Goal: Answer question/provide support: Share knowledge or assist other users

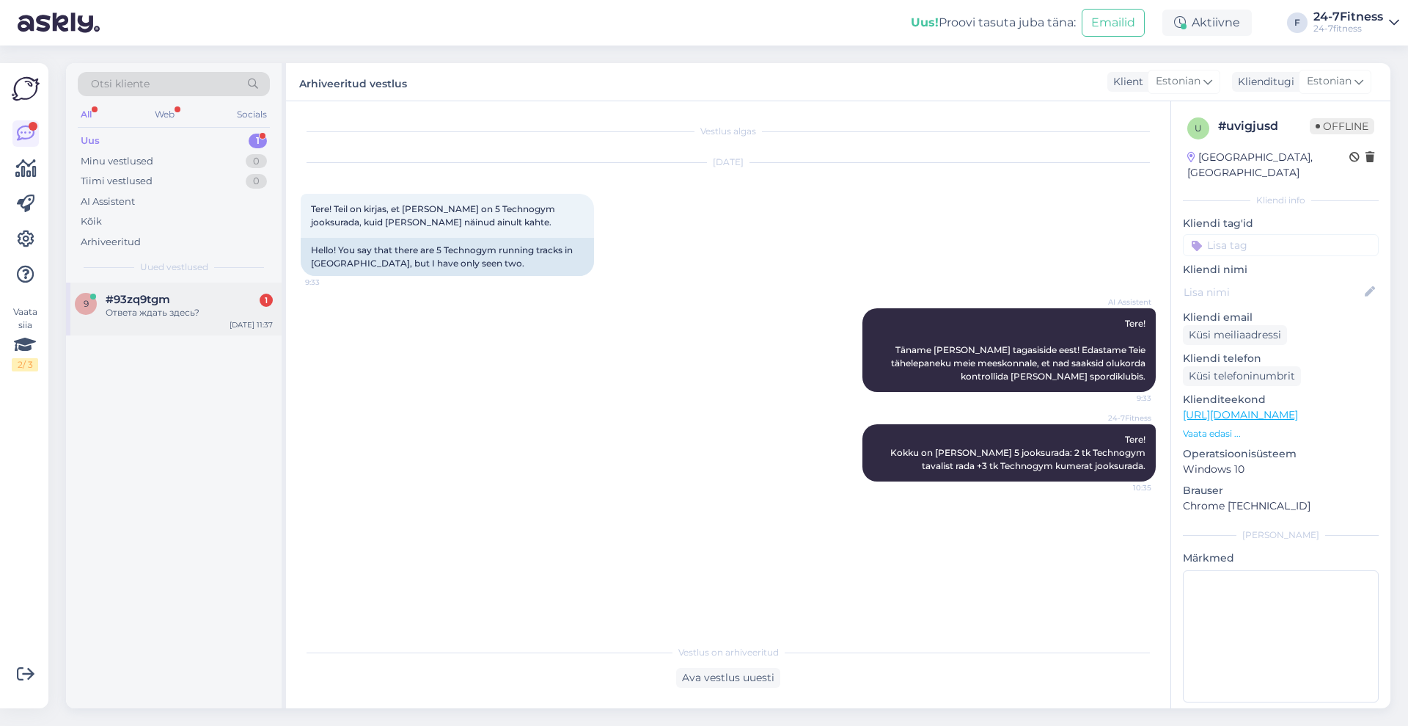
click at [180, 307] on div "Ответа ждать здесь?" at bounding box center [189, 312] width 167 height 13
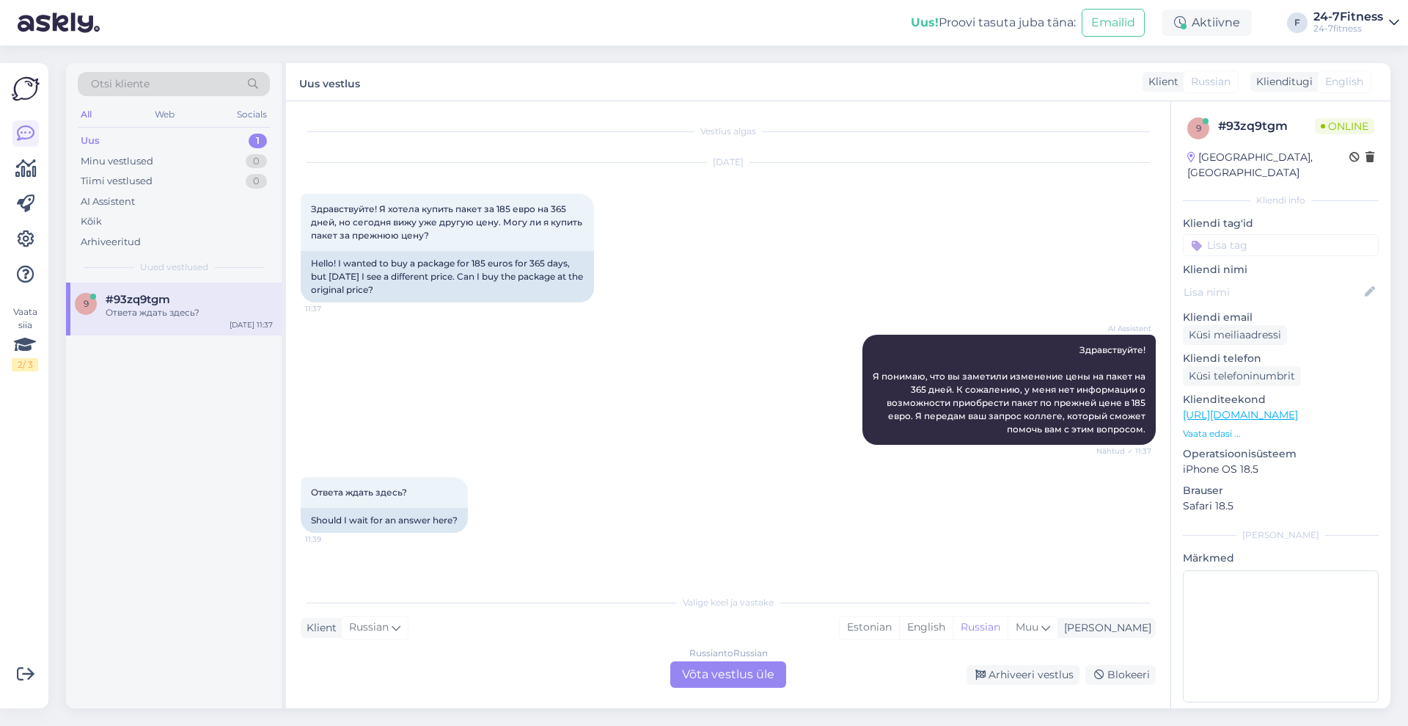
click at [707, 668] on div "Russian to Russian Võta vestlus üle" at bounding box center [728, 674] width 116 height 26
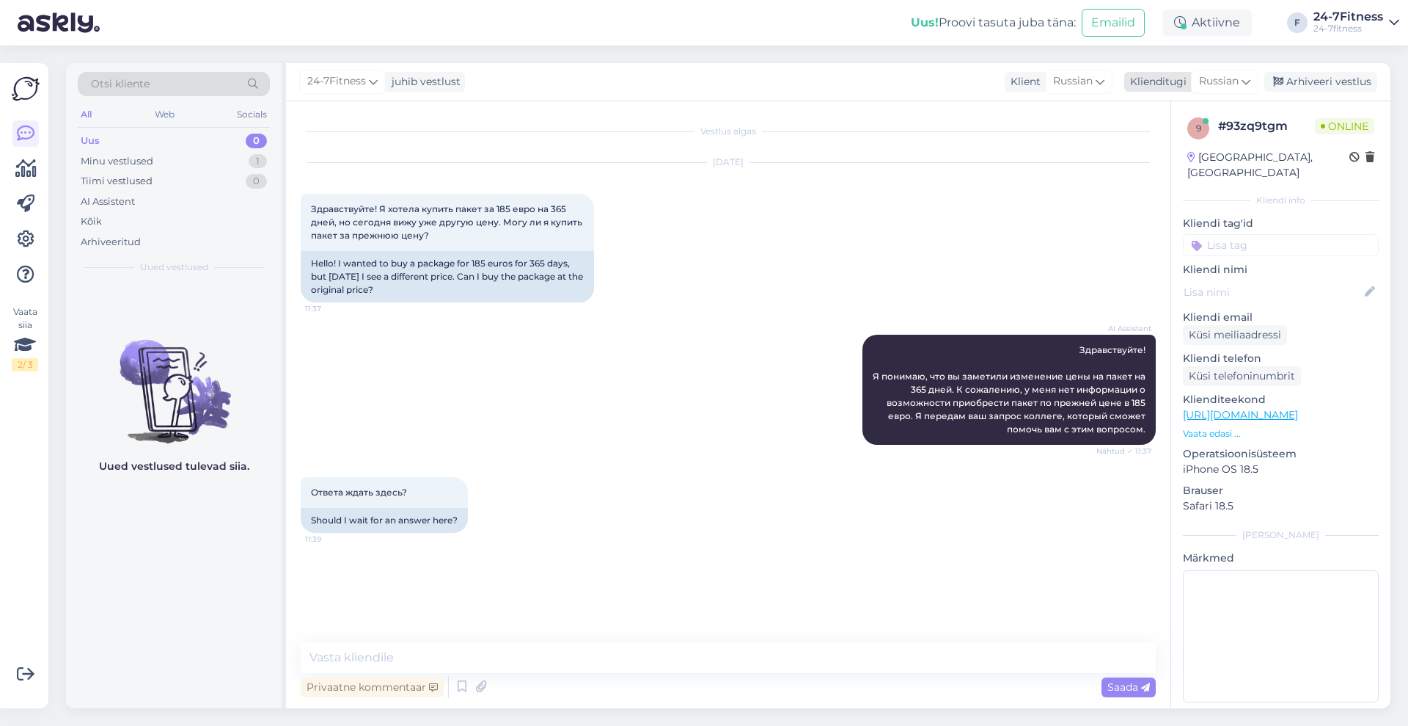
click at [1242, 84] on div "Russian" at bounding box center [1224, 81] width 67 height 23
type input "est"
click at [1172, 142] on link "Estonian" at bounding box center [1191, 146] width 161 height 23
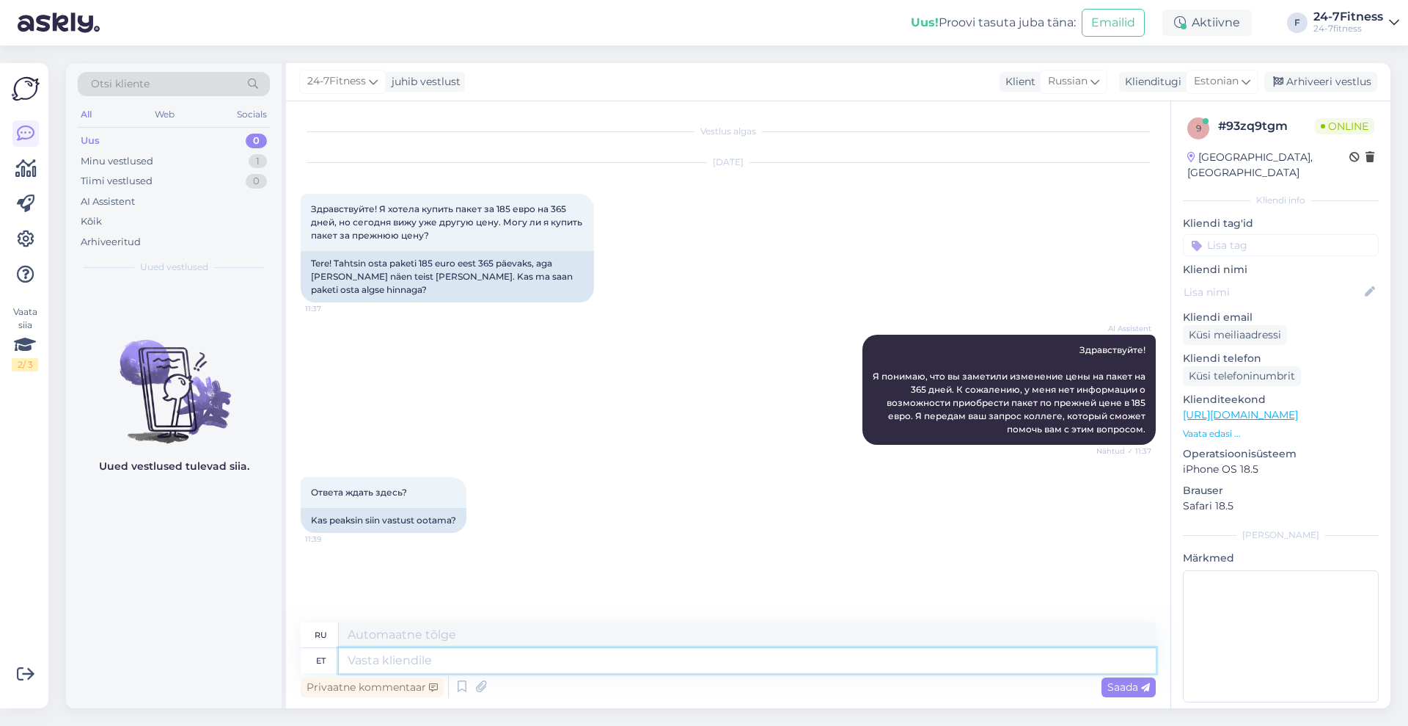
click at [516, 660] on textarea at bounding box center [747, 660] width 817 height 25
type textarea "Tere!"
type textarea "Привет!"
type textarea "Tere! 365 p"
type textarea "Привет! 365"
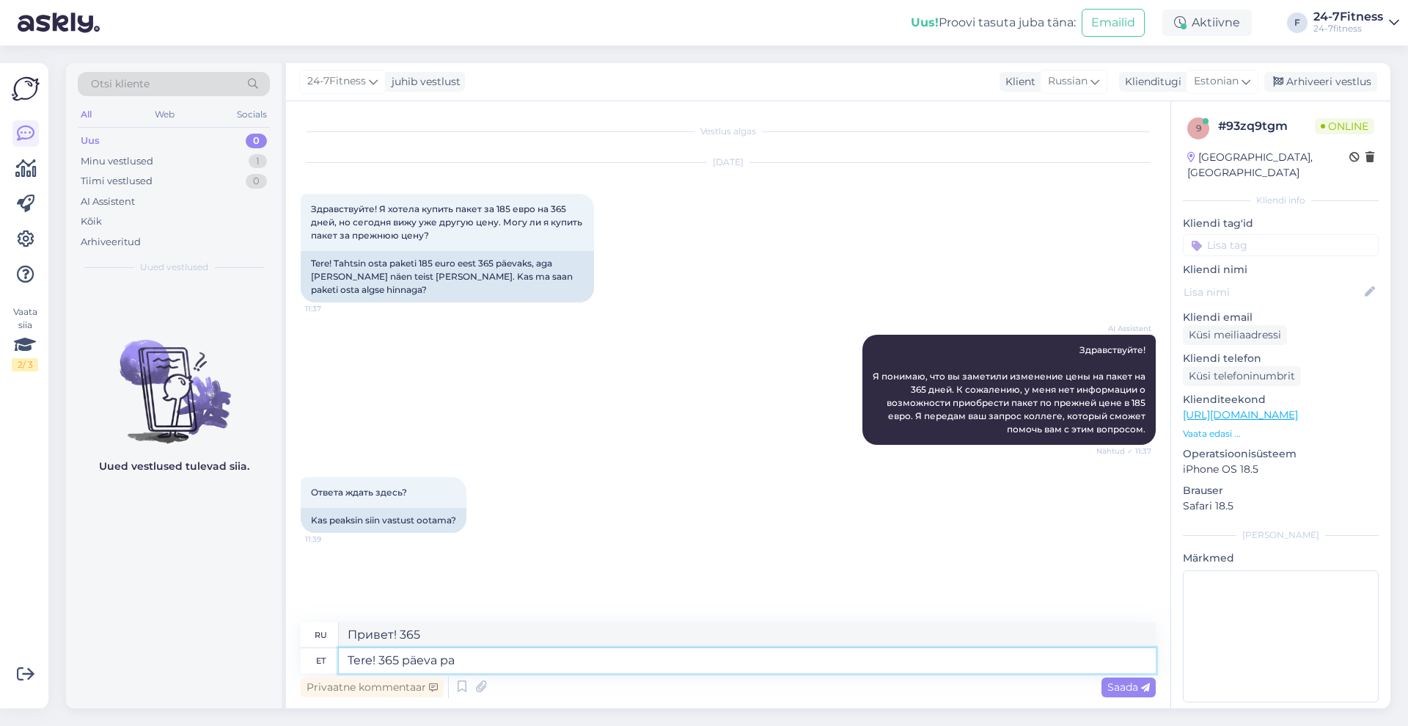
type textarea "Tere! 365 päeva pak"
type textarea "Привет! 365 дней"
type textarea "Tere! 365 päeva paketil ekehtis soo"
type textarea "Привет! 365 дней на упаковке"
type textarea "Tere! 365 päeva paketil ekehtis sood"
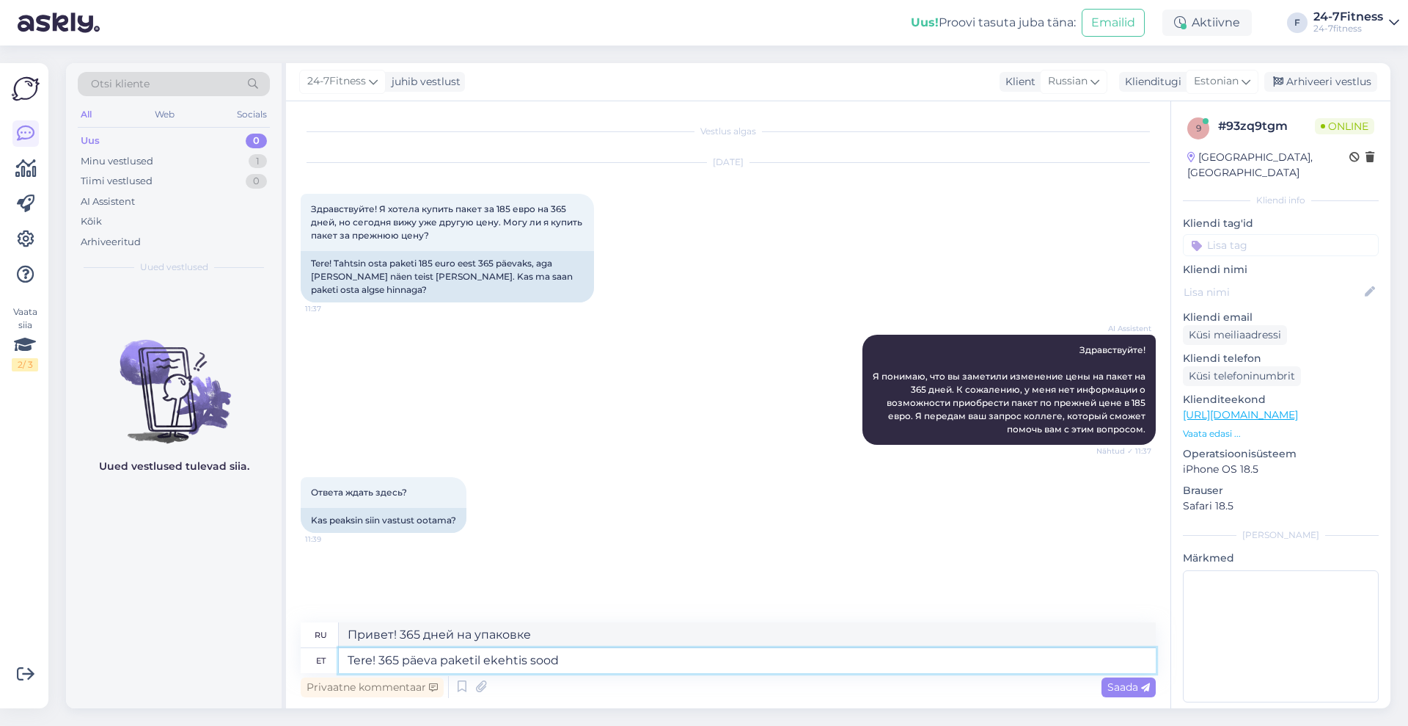
type textarea "Здравствуйте! Пакет на 365 дней недействителен."
type textarea "Tere! 365 päeva paketil ekehtis soodushind pe"
type textarea "Здравствуйте! Скидка не распространяется на пакет на 365 дней."
type textarea "Tere! 365 päeva paketil ekehtis soodushind perioodil 0"
type textarea "Здравствуйте! 365-дневный пакет недействителен в период акции."
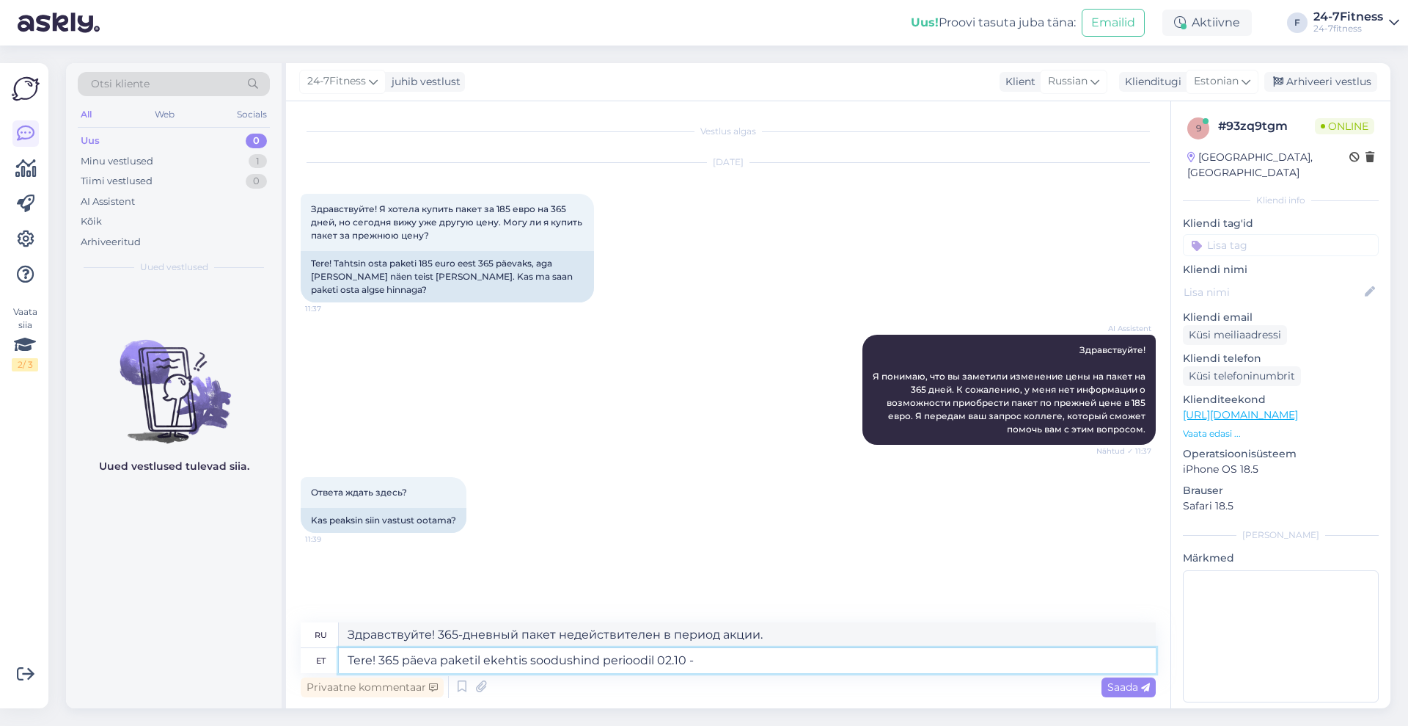
type textarea "Tere! 365 päeva paketil ekehtis soodushind perioodil 02.10 - 0"
type textarea "Здравствуйте! 365-дневный пакет не был доступен по скидке в период 02.10"
type textarea "Tere! 365 päeva paketil ekehtis soodushind perioodil 02.10 - 06"
type textarea "Здравствуйте! 365-дневный пакет не был доступен по сниженной цене в период 02.1…"
type textarea "Tere! 365 päeva paketil ekehtis soodushind perioodil 02.10 - 06.10."
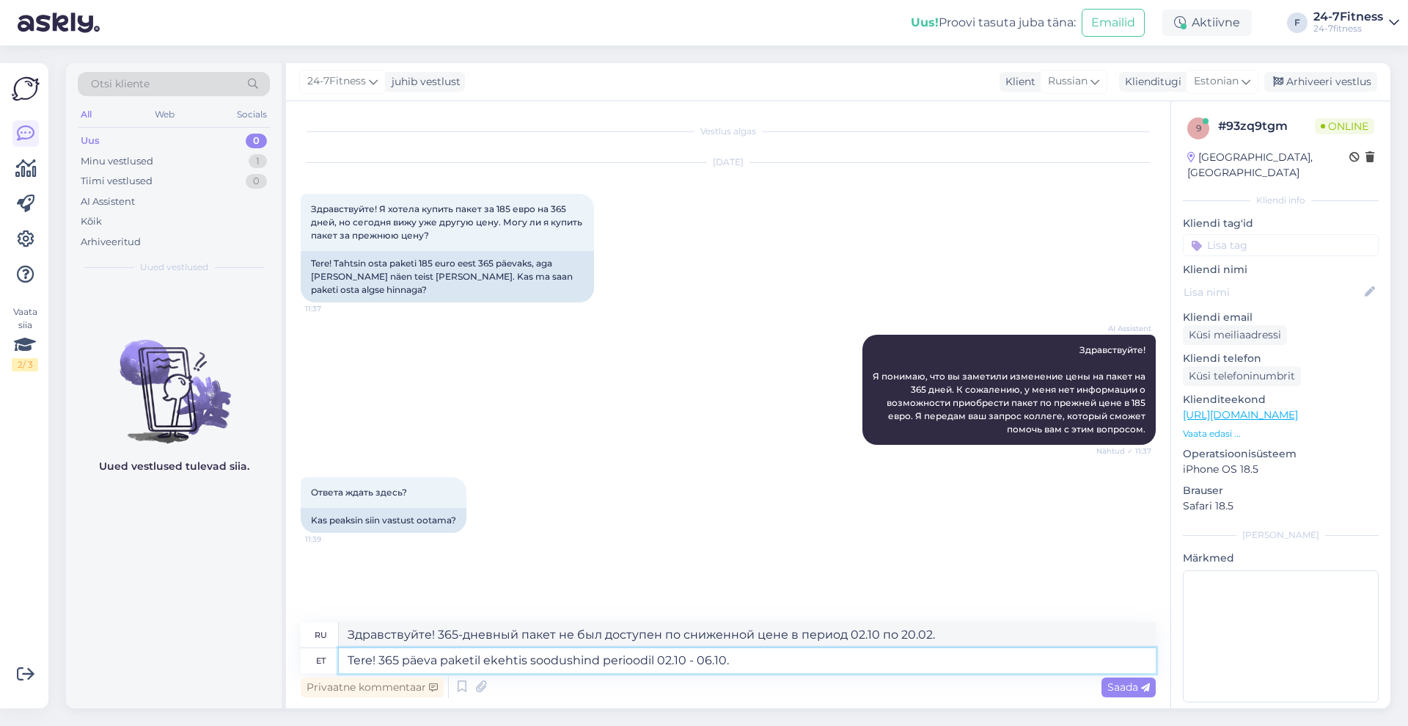
type textarea "Здравствуйте! 365-дневный пакет не был доступен по сниженной цене в период 02.1…"
type textarea "Tere! 365 päeva paketil ekehtis soodushind perioodil 02.10 - 06.10. Paraku o"
type textarea "Здравствуйте! Скидка на пакет на 365 дней не действовала в период 02.10 по 06.1…"
type textarea "Tere! 365 päeva paketil ekehtis soodushind perioodil 02.10 - 06.10. Paraku on so"
type textarea "Здравствуйте! 365-дневный пакет не был доступен по сниженной цене в период 02.1…"
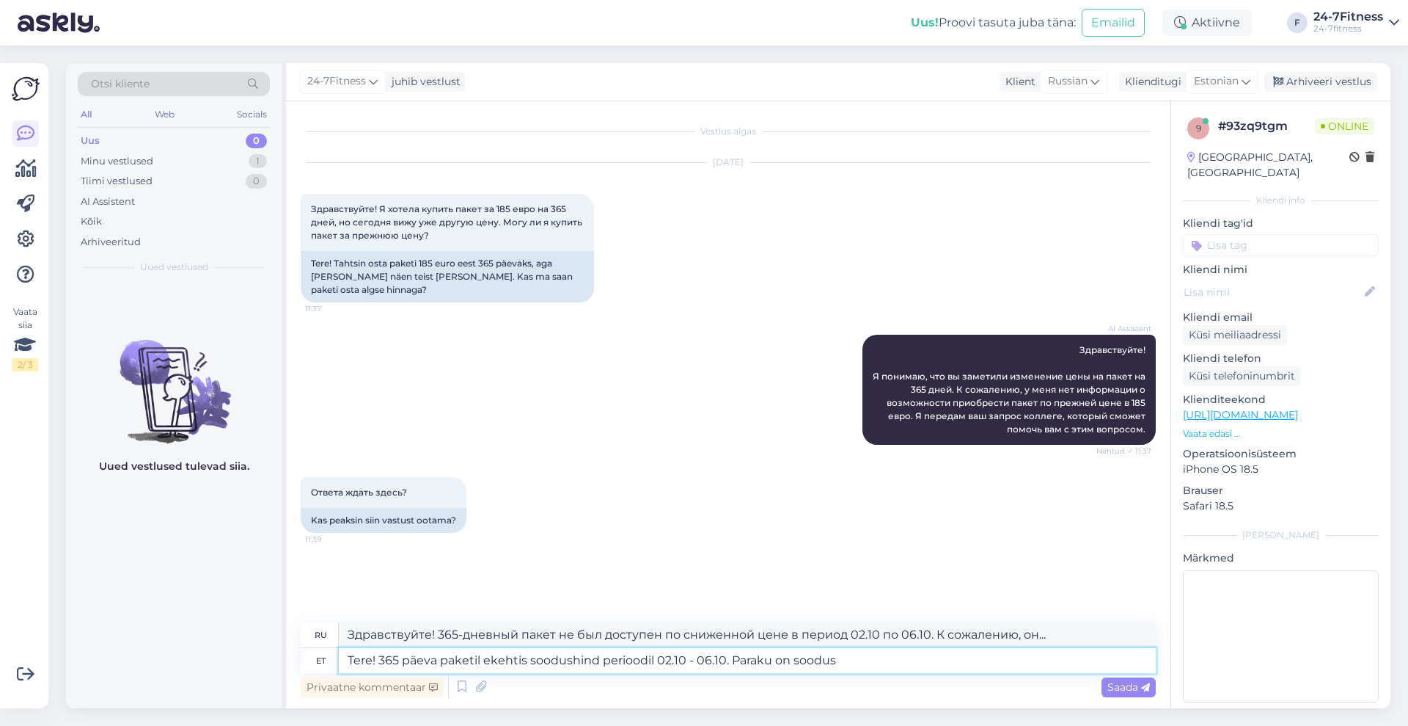
type textarea "Tere! 365 päeva paketil ekehtis soodushind perioodil 02.10 - 06.10. Paraku on s…"
type textarea "Здравствуйте! В период 02.10 по 06.10. К сожалению, скидка..."
type textarea "Tere! 365 päeva paketil ekehtis soodushind perioodil 02.10 - 06.10. Paraku on s…"
type textarea "Здравствуйте! Скидка на пакет на 365 дней не действовала в период 02.10 по 06.1…"
type textarea "Tere! 365 päeva paketil ekehtis soodushind perioodil 02.10 - 06.10. Paraku on s…"
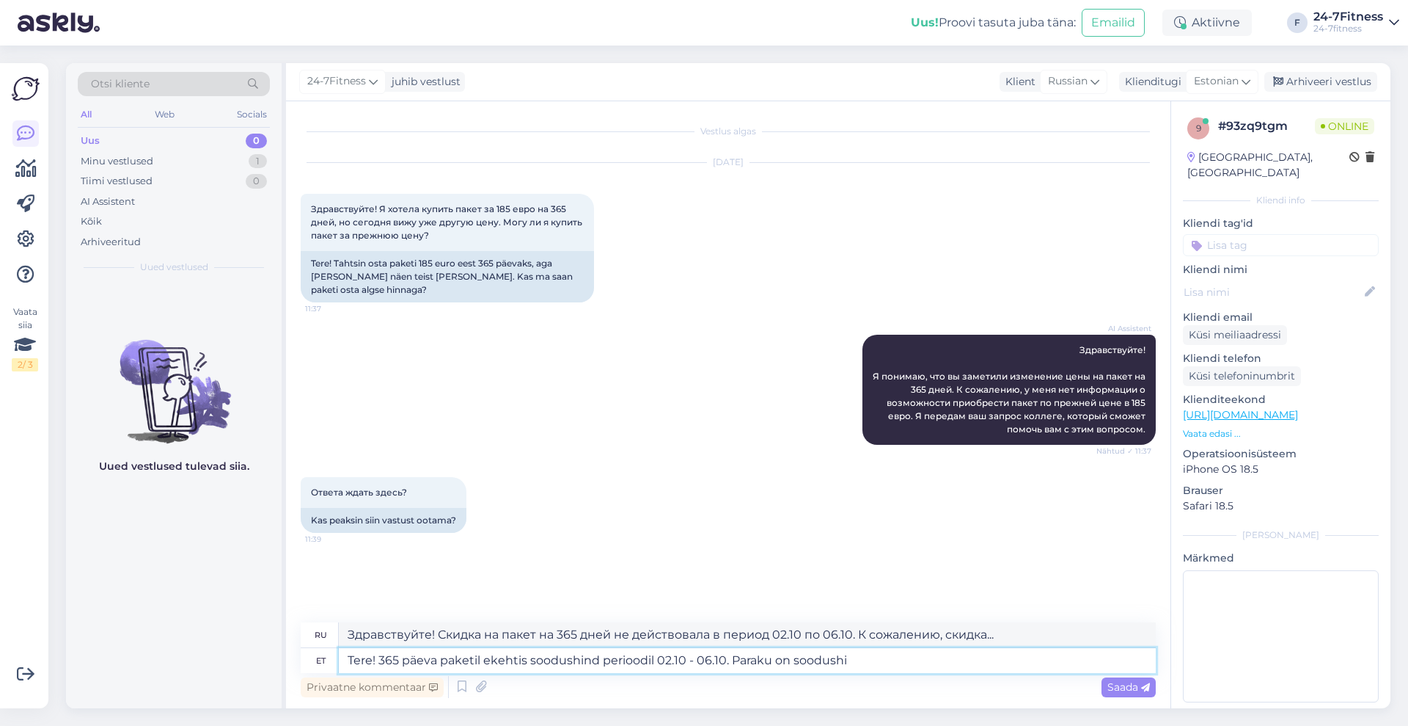
type textarea "Здравствуйте! В период 02.10 по 06.10. К сожалению, скидка..."
type textarea "Tere! 365 päeva paketil ekehtis soodushind perioodil 02.10 - 06.10. Paraku on s…"
type textarea "Здравствуйте! 365-дневный пакет не был доступен по сниженной цене в период 02.1…"
type textarea "Tere! 365 päeva paketil ekehtis soodushind perioodil 02.10 - 06.10. Paraku on s…"
type textarea "Здравствуйте! 365-дневный пакет не был доступен по сниженной цене в период 02.1…"
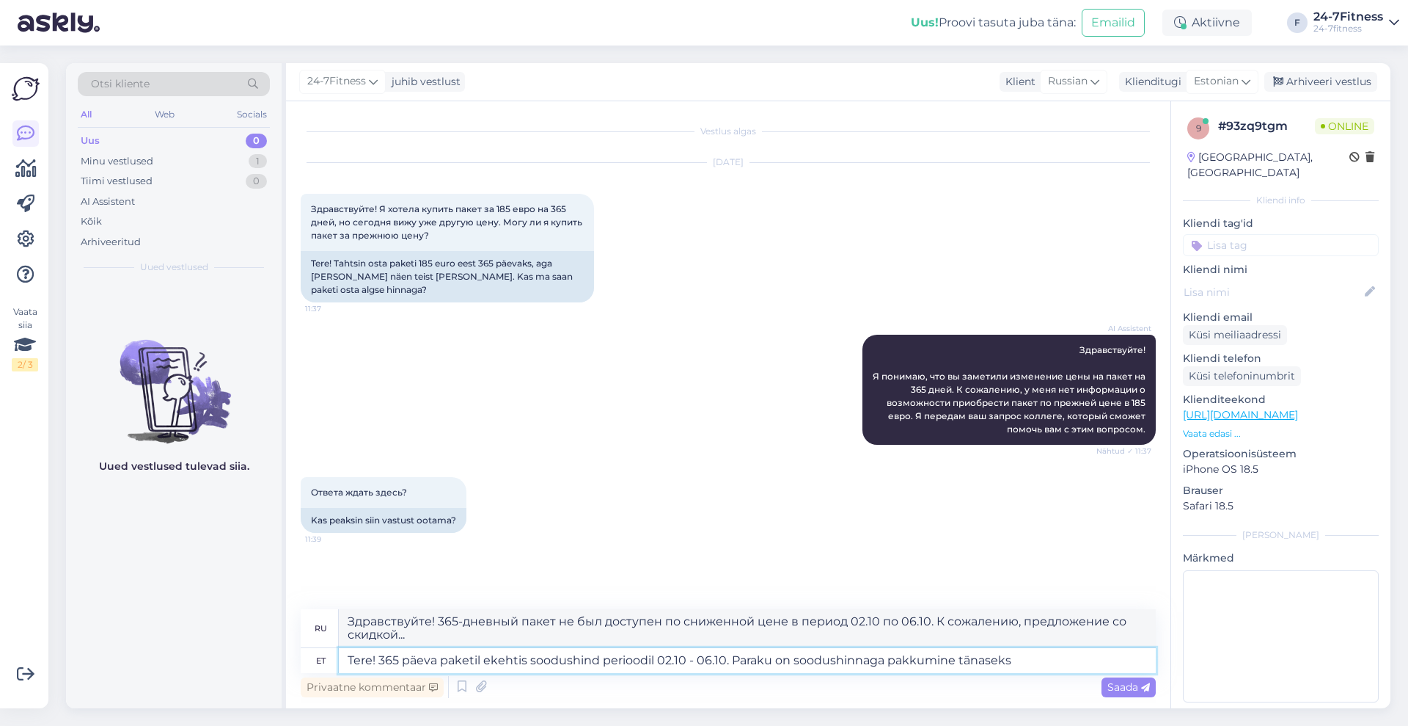
type textarea "Tere! 365 päeva paketil ekehtis soodushind perioodil 02.10 - 06.10. Paraku on s…"
type textarea "Здравствуйте! 365-дневный пакет не был доступен по сниженной цене в период 02.1…"
type textarea "Tere! 365 päeva paketil ekehtis soodushind perioodil 02.10 - 06.10. Paraku on s…"
type textarea "Здравствуйте! 365-дневный пакет не был доступен по сниженной цене в период 02.1…"
type textarea "Tere! 365 päeva paketil ekehtis soodushind perioodil 02.10 - 06.10. Paraku on s…"
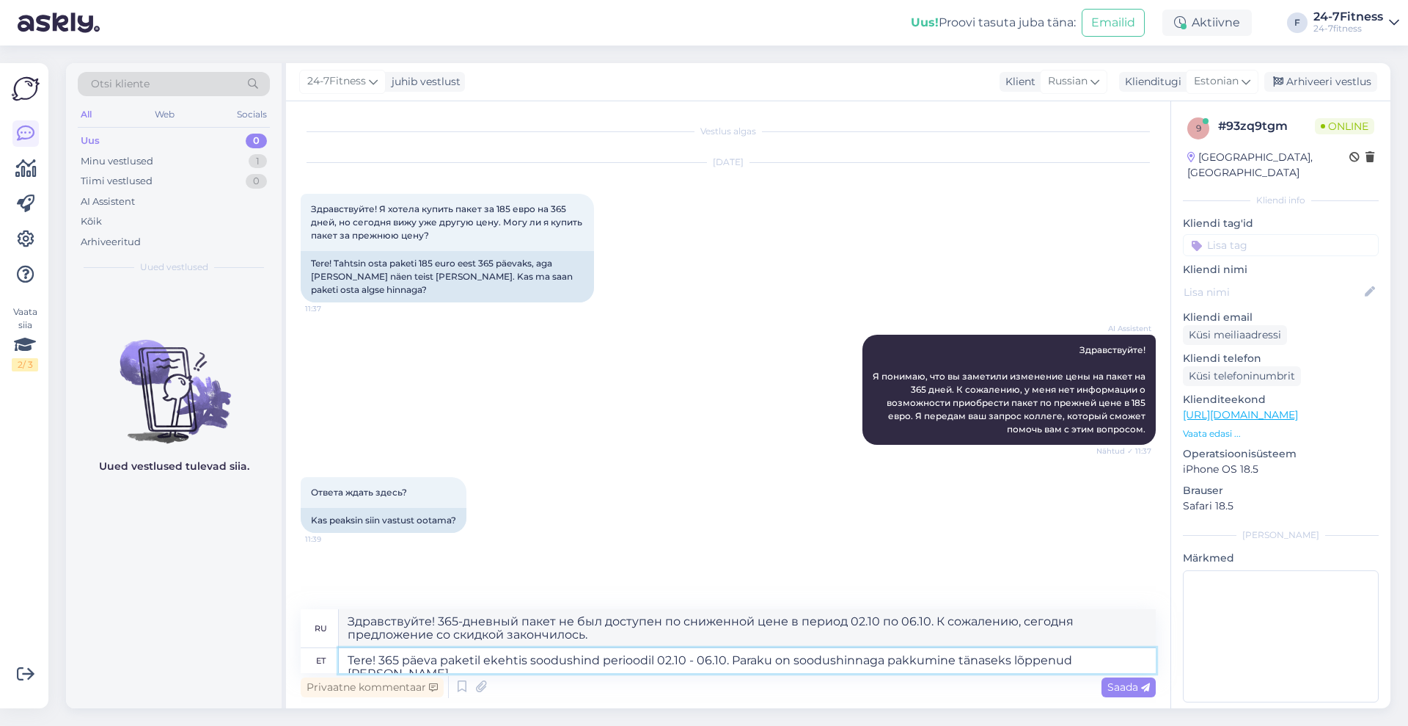
type textarea "Здравствуйте! С 02.10 по 06.10. К сожалению, сегодня акция закончилась."
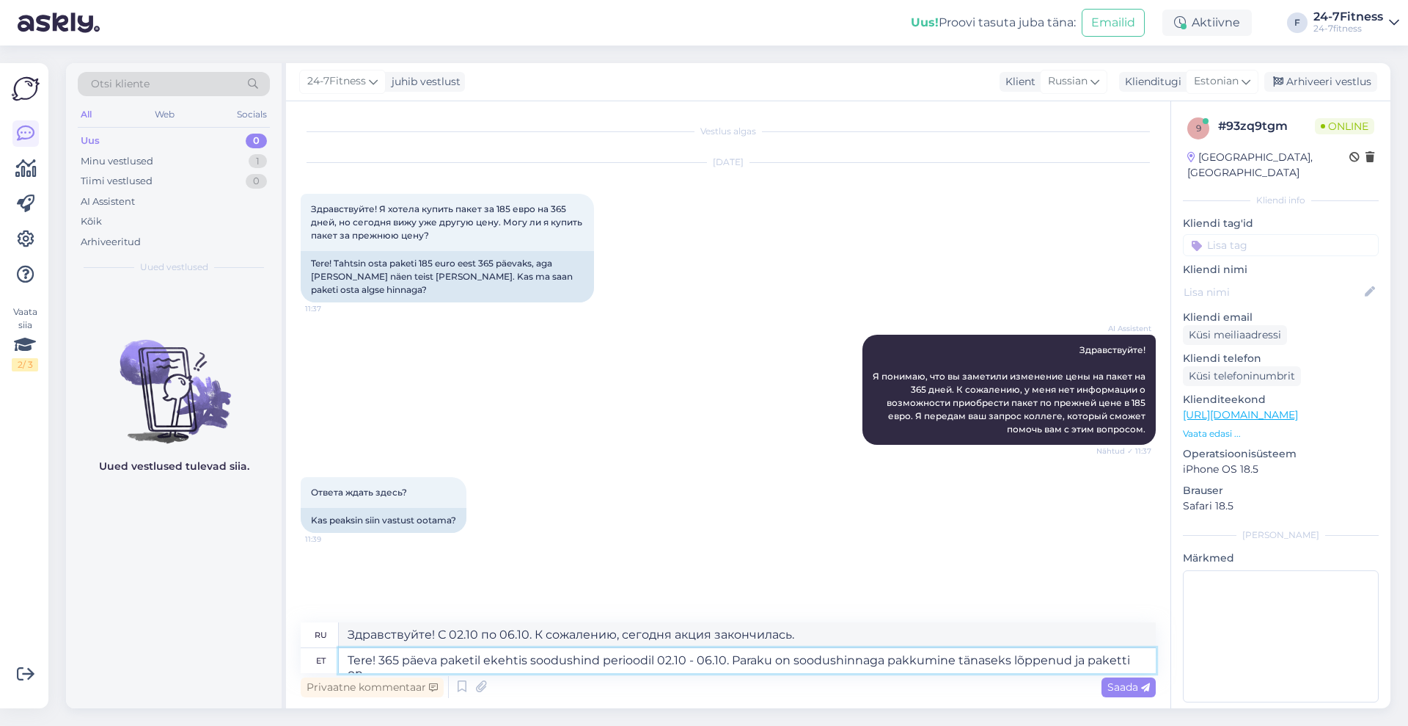
type textarea "Tere! 365 päeva paketil ekehtis soodushind perioodil 02.10 - 06.10. Paraku on s…"
type textarea "Здравствуйте! С 02.10 по 06.10. К сожалению, сегодня акция закончилась, и пакет…"
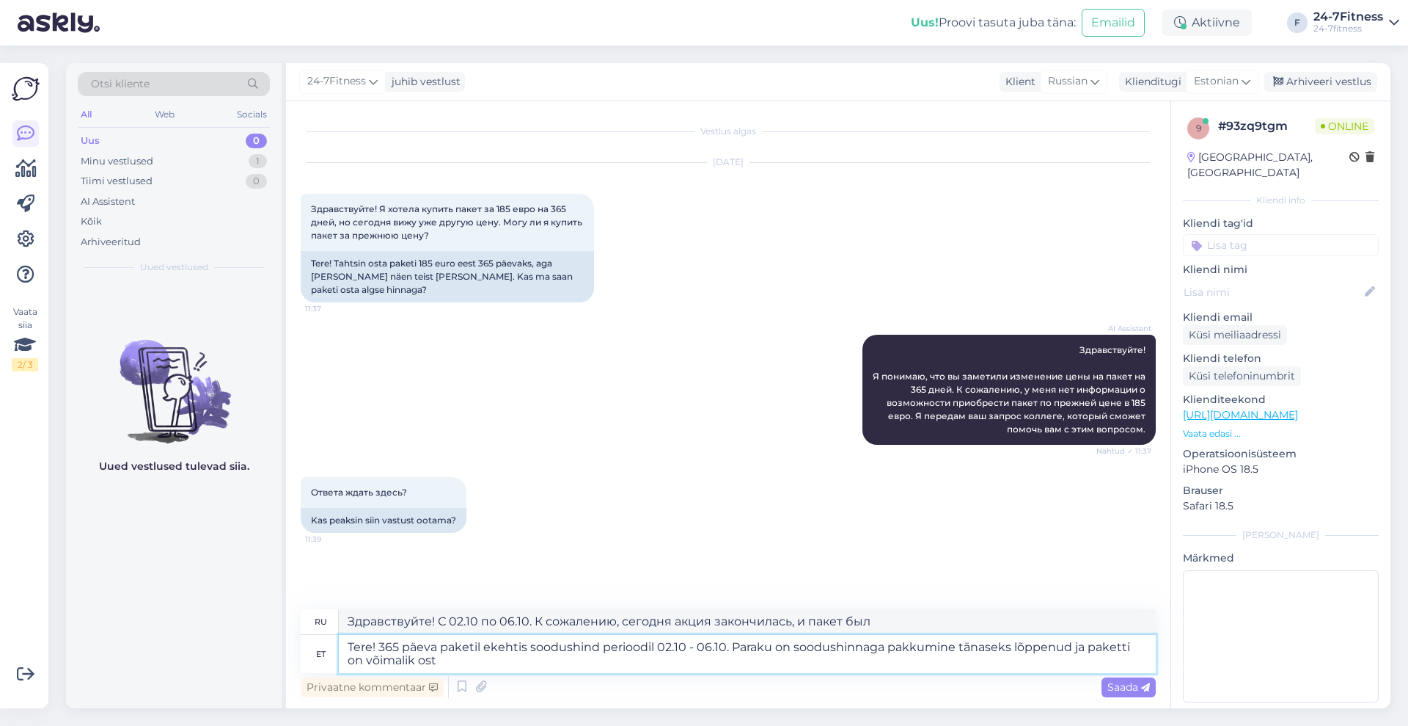
type textarea "Tere! 365 päeva paketil ekehtis soodushind perioodil 02.10 - 06.10. Paraku on s…"
type textarea "Здравствуйте! 365-дневный пакет не был доступен по сниженной цене в период 02.1…"
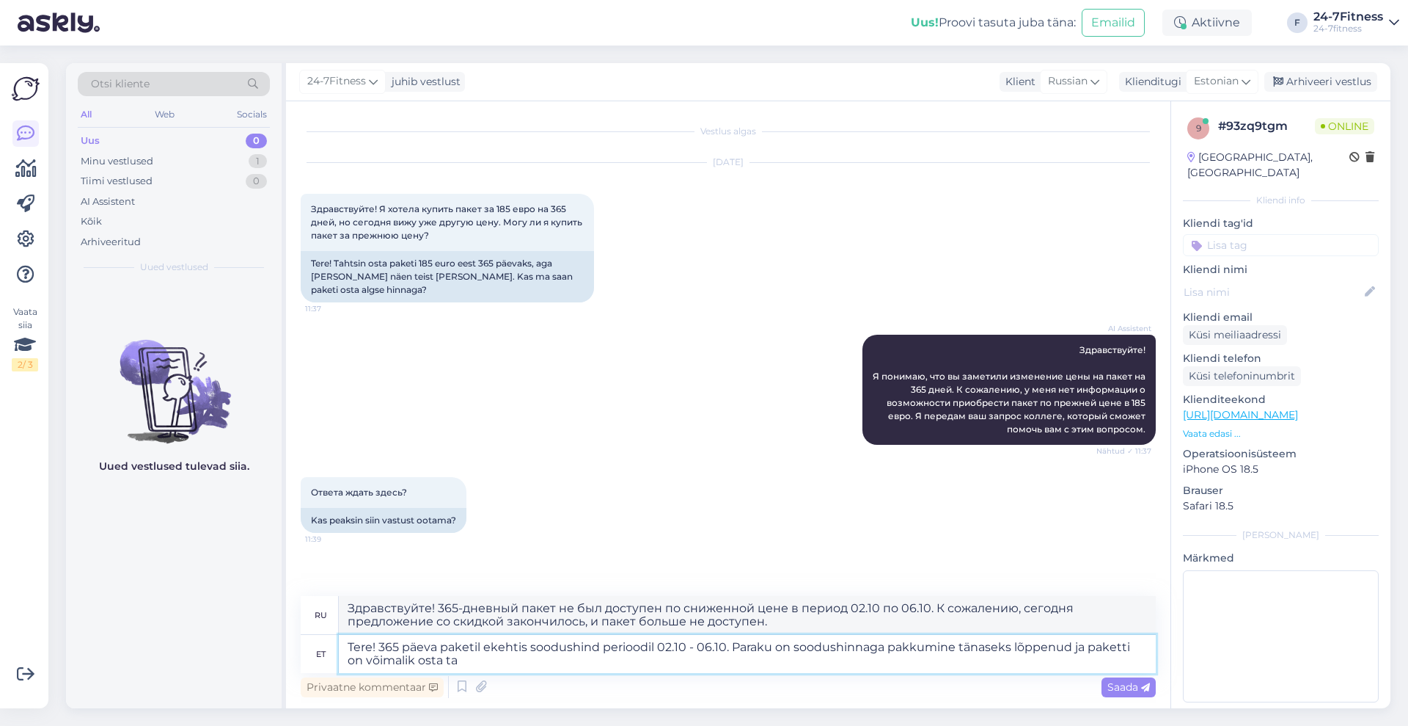
type textarea "Tere! 365 päeva paketil ekehtis soodushind perioodil 02.10 - 06.10. Paraku on s…"
type textarea "Здравствуйте! С 02.10 по 06.10. К сожалению, сегодня предложение закончилось, и…"
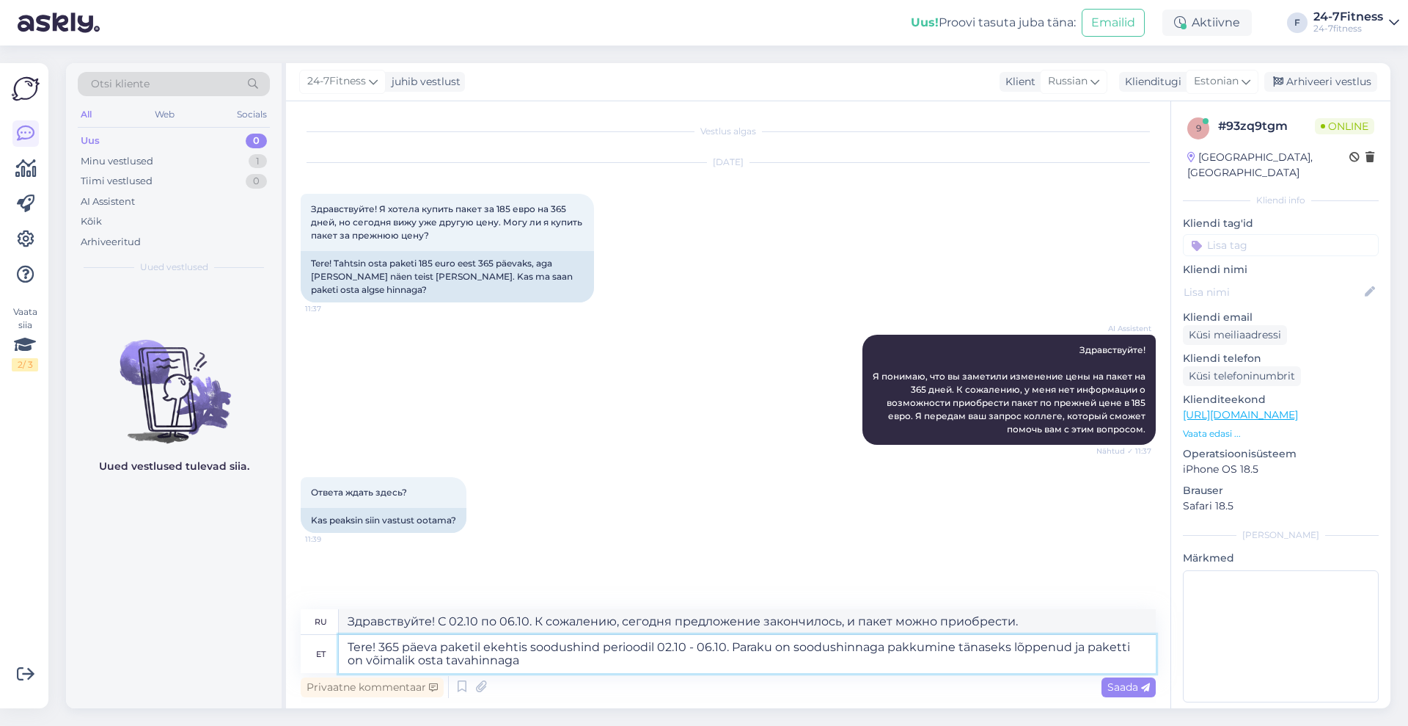
type textarea "Tere! 365 päeva paketil ekehtis soodushind perioodil 02.10 - 06.10. Paraku on s…"
type textarea "Здравствуйте! С 02.10 по 06.10. К сожалению, сегодня предложение со скидкой зак…"
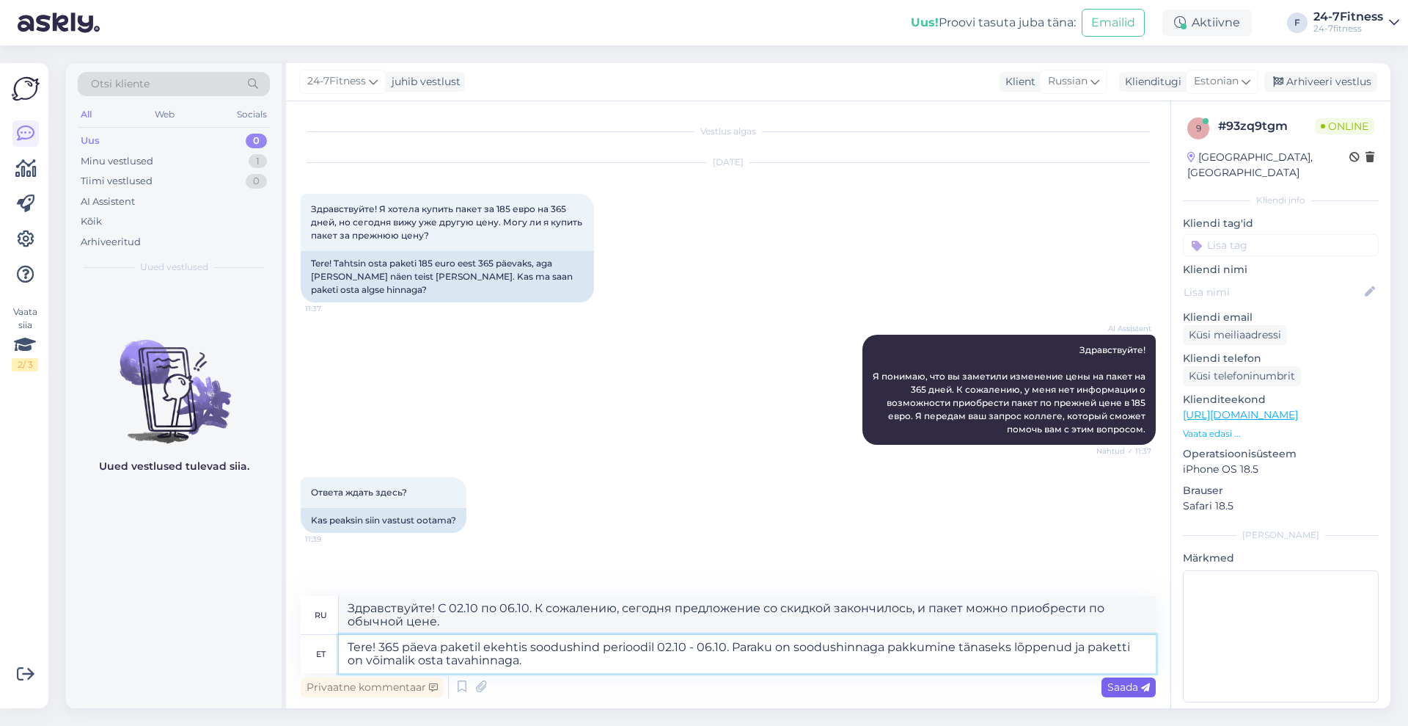
type textarea "Tere! 365 päeva paketil ekehtis soodushind perioodil 02.10 - 06.10. Paraku on s…"
click at [1119, 687] on span "Saada" at bounding box center [1129, 686] width 43 height 13
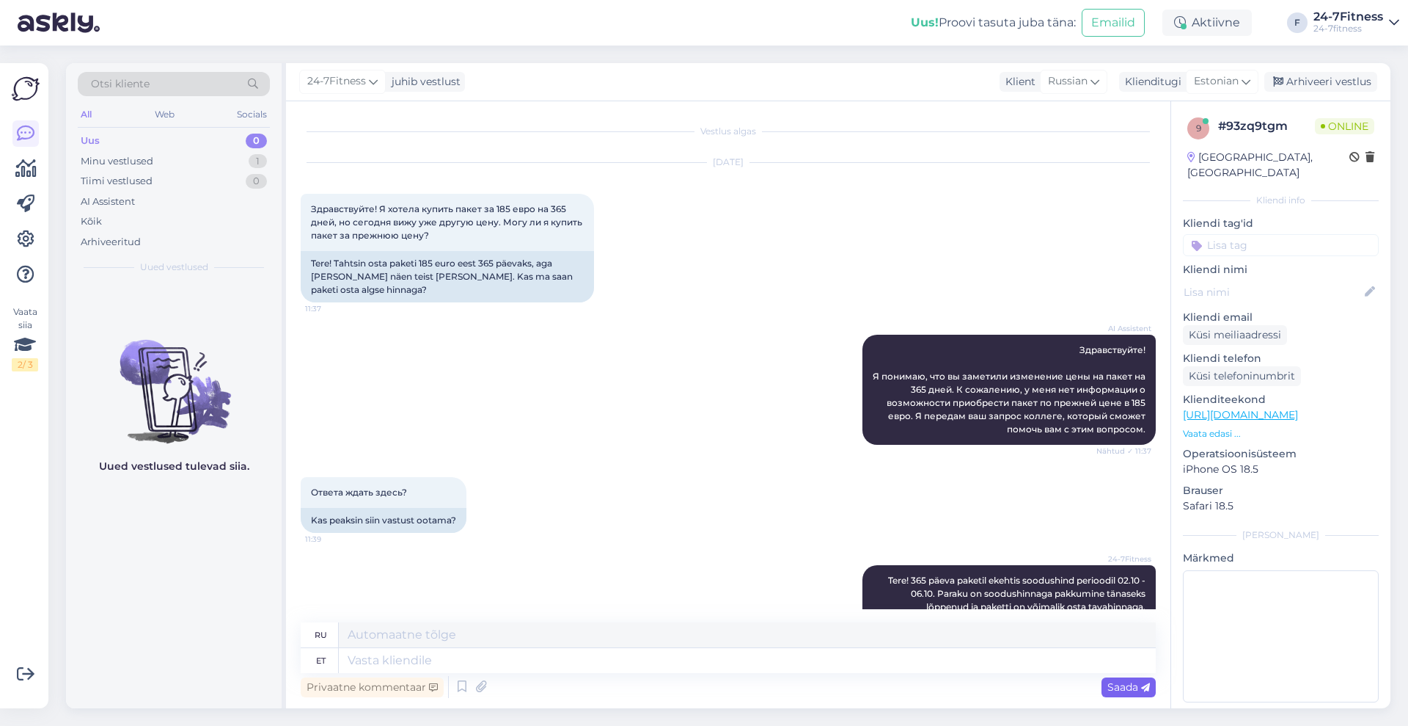
scroll to position [67, 0]
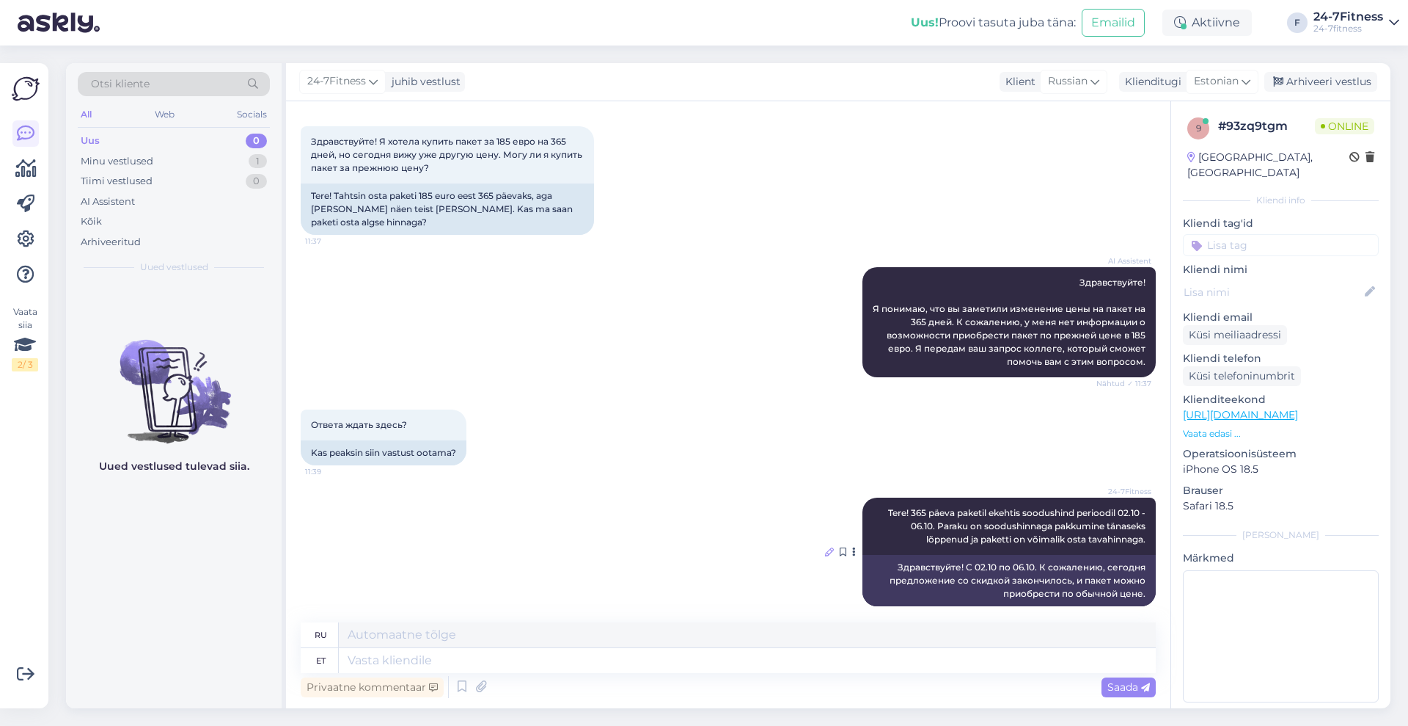
click at [825, 547] on icon at bounding box center [829, 551] width 9 height 9
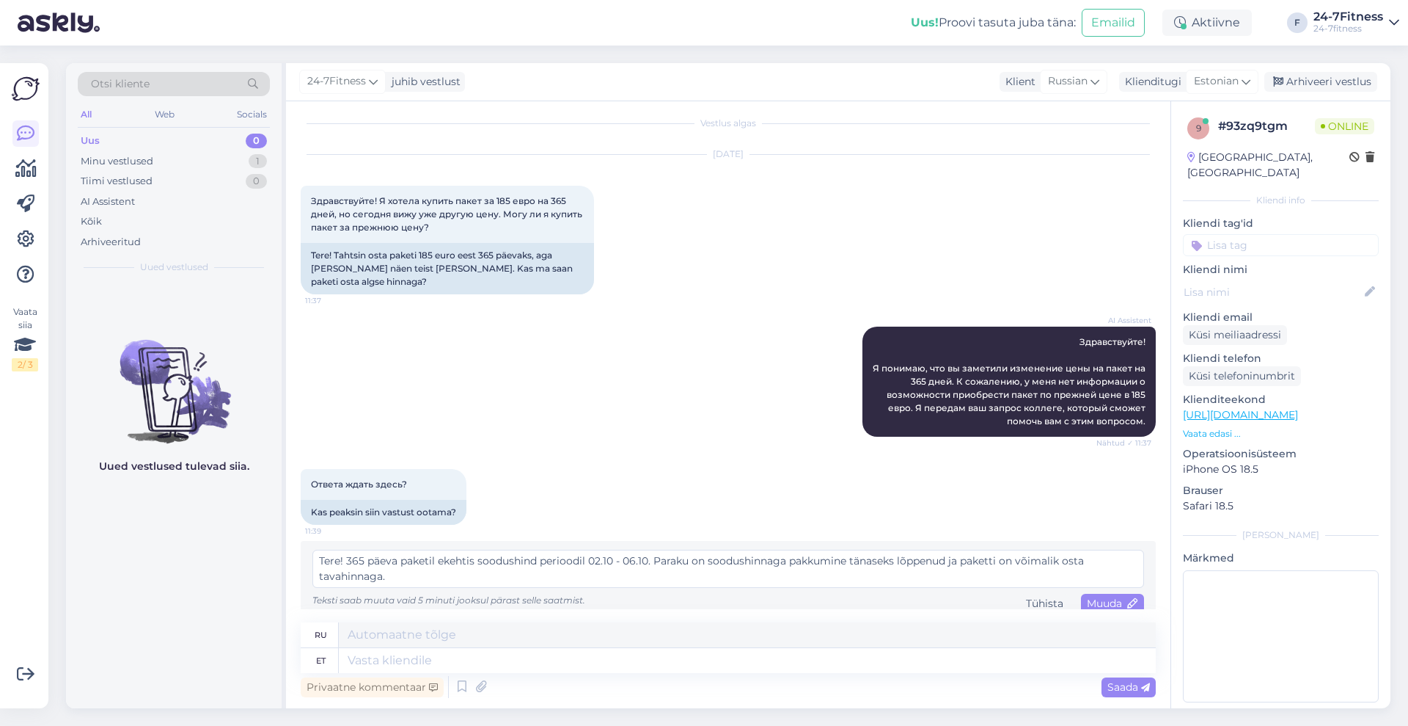
click at [442, 549] on textarea "Tere! 365 päeva paketil ekehtis soodushind perioodil 02.10 - 06.10. Paraku on s…" at bounding box center [729, 568] width 832 height 38
click at [349, 549] on textarea "Tere! 365 päeva paketile kehtis soodushind perioodil 02.10 - 06.10. Paraku on s…" at bounding box center [729, 568] width 832 height 38
type textarea "Tere! 365 päeva paketile kehtis soodushind perioodil 02.10 - 06.10. Paraku on s…"
click at [1100, 596] on span "Muuda" at bounding box center [1112, 602] width 51 height 13
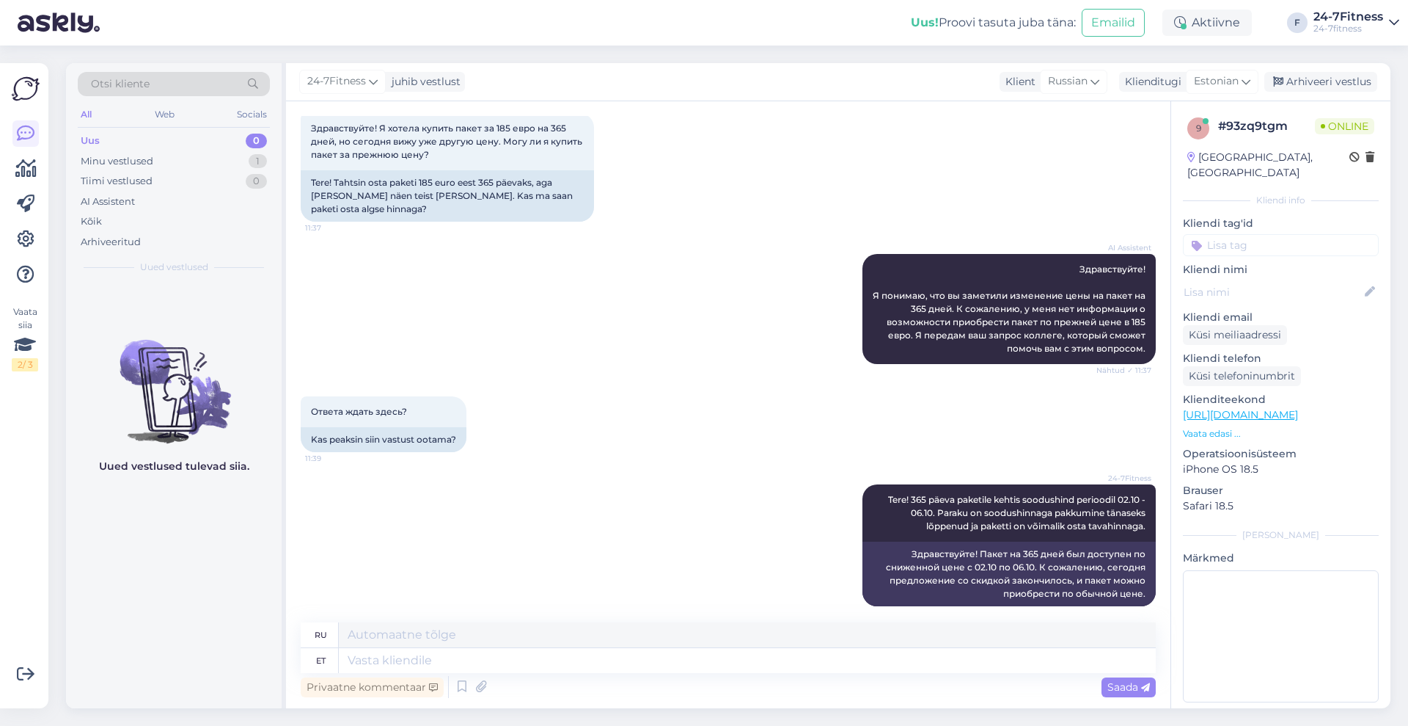
scroll to position [169, 0]
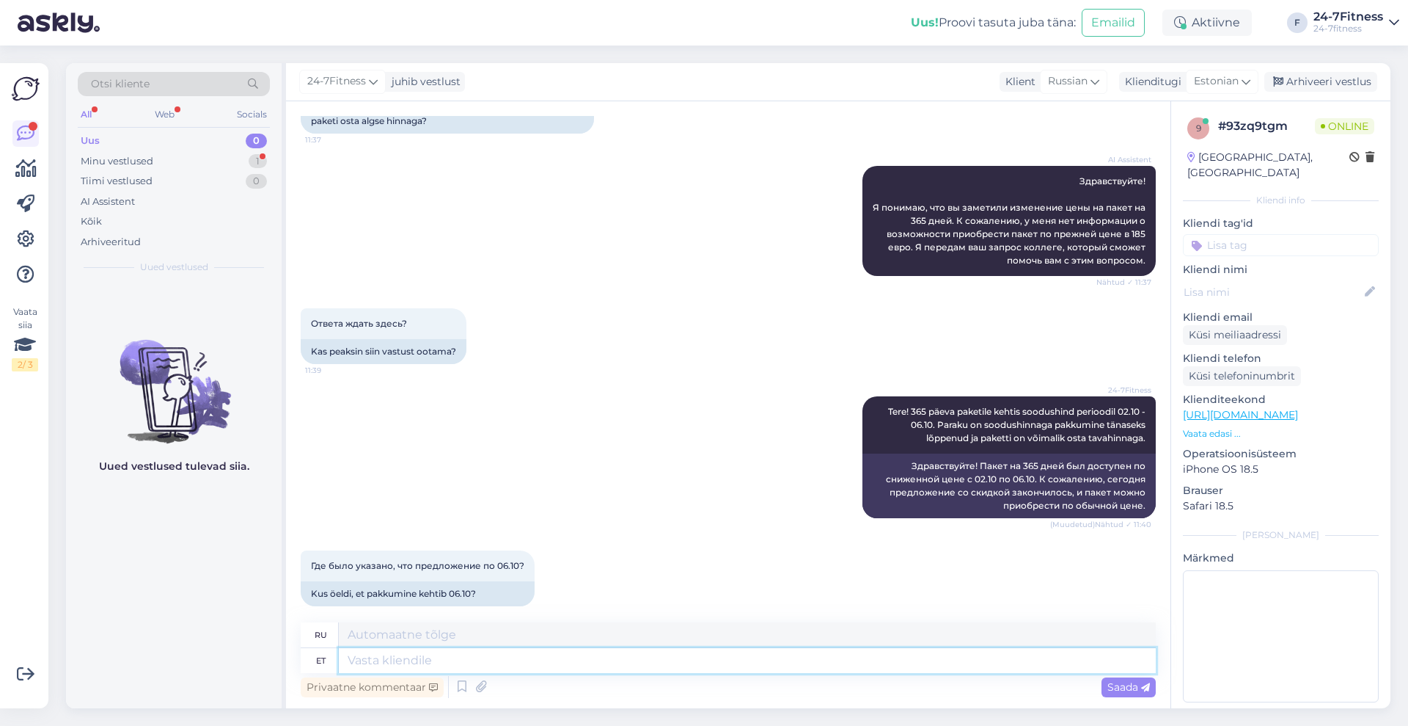
click at [393, 654] on textarea at bounding box center [747, 660] width 817 height 25
click at [486, 668] on textarea at bounding box center [747, 660] width 817 height 25
type textarea "Info s"
type textarea "Информация"
type textarea "Info sooduspakkumiste k"
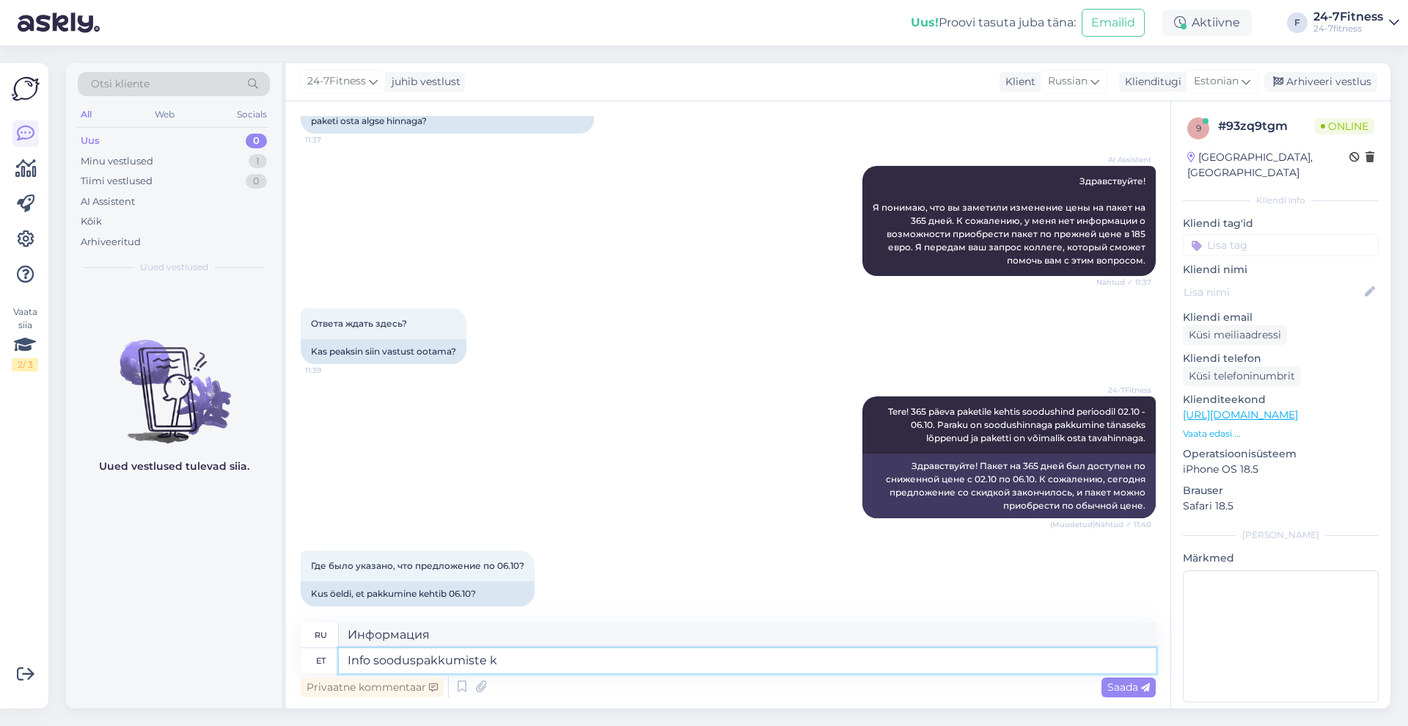
type textarea "Информация о специальных предложениях"
type textarea "Info sooduspakkumiste kohta avaldati sp"
type textarea "Опубликована информация о специальных предложениях."
type textarea "Info sooduspakkumiste kohta avaldati spordiklubi so"
type textarea "Информация об акциях была опубликована в спортивном клубе."
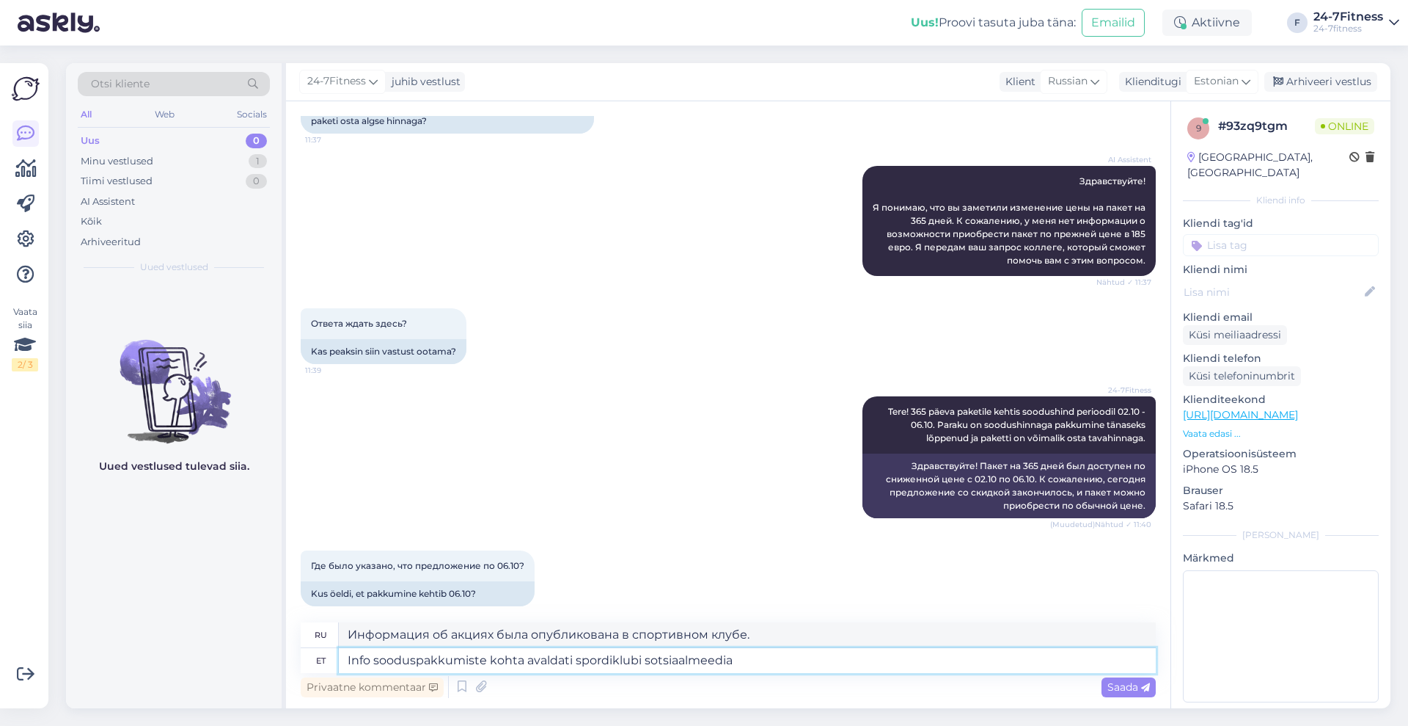
type textarea "Info sooduspakkumiste kohta avaldati spordiklubi sotsiaalmeedia k"
type textarea "Информация о специальных предложениях была опубликована в социальных сетях спор…"
type textarea "Info sooduspakkumiste kohta avaldati spordiklubi sotsiaalmeedia kanalitel."
type textarea "Информация об акциях была опубликована на страницах спортклуба в социальных сет…"
click at [376, 654] on textarea "Info sooduspakkumiste kohta avaldati spordiklubi sotsiaalmeedia kanalitel." at bounding box center [747, 660] width 817 height 25
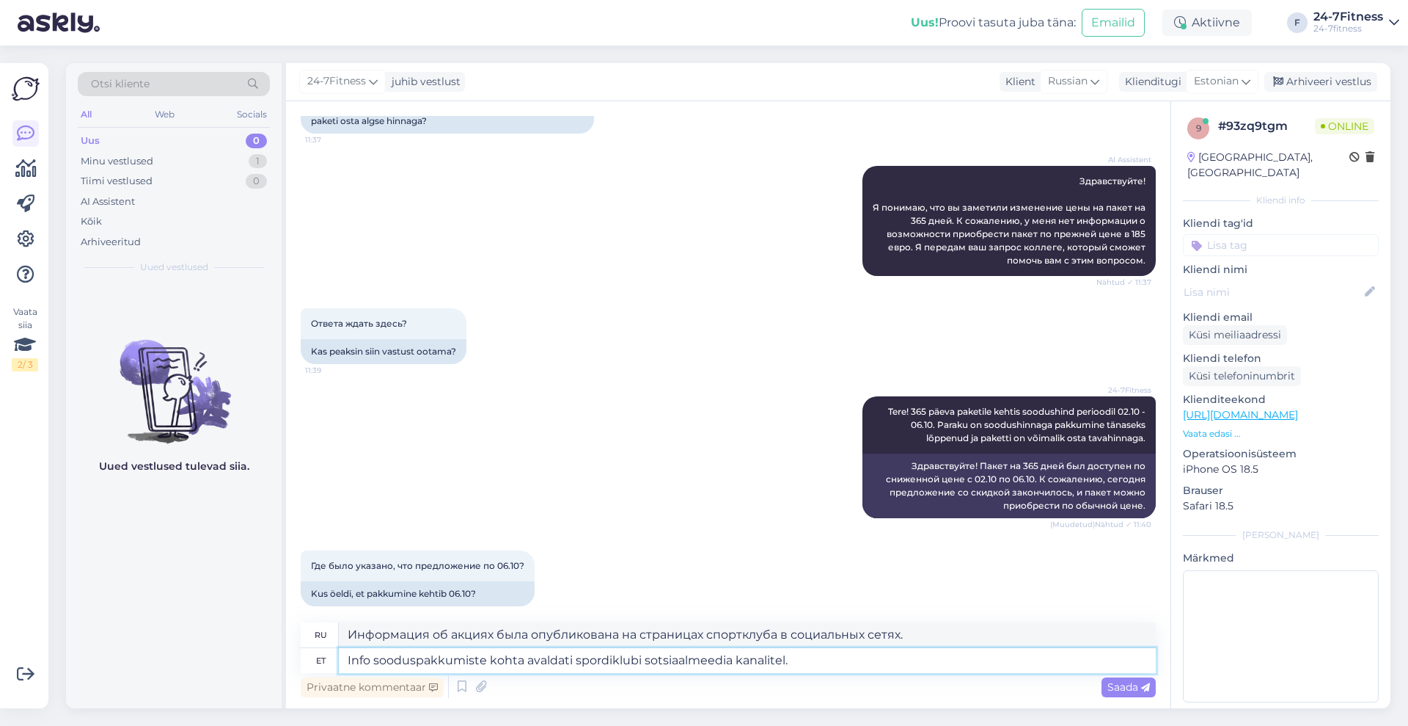
click at [414, 660] on textarea "Info sooduspakkumiste kohta avaldati spordiklubi sotsiaalmeedia kanalitel." at bounding box center [747, 660] width 817 height 25
type textarea "Info soodushinnaga pakkumiste kohta avaldati spordiklubi sotsiaalmeedia kanalit…"
type textarea "Информация о скидках была опубликована на страницах спортклуба в социальных сет…"
type textarea "Info soodushinnaga pakkumiste kohta avaldati spordiklubi sotsiaalmeedia kanalit…"
click at [1124, 690] on span "Saada" at bounding box center [1129, 686] width 43 height 13
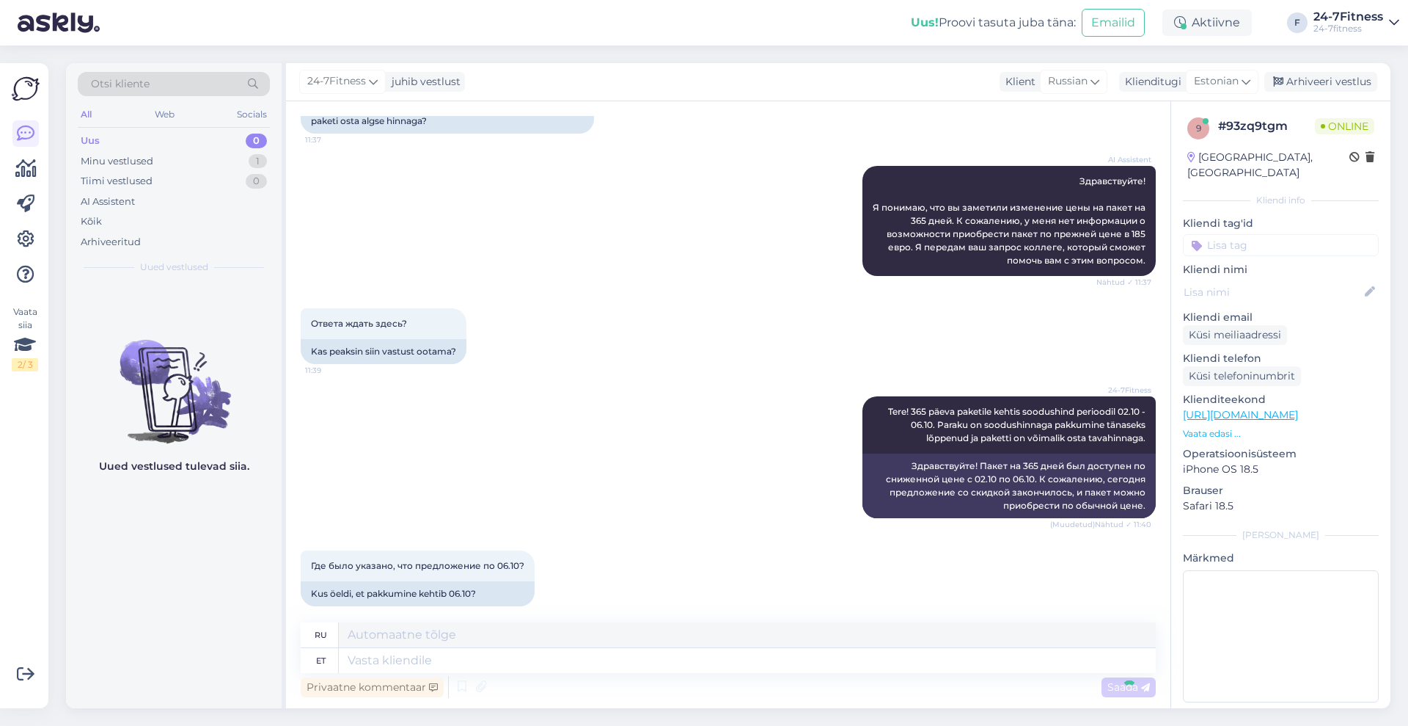
scroll to position [283, 0]
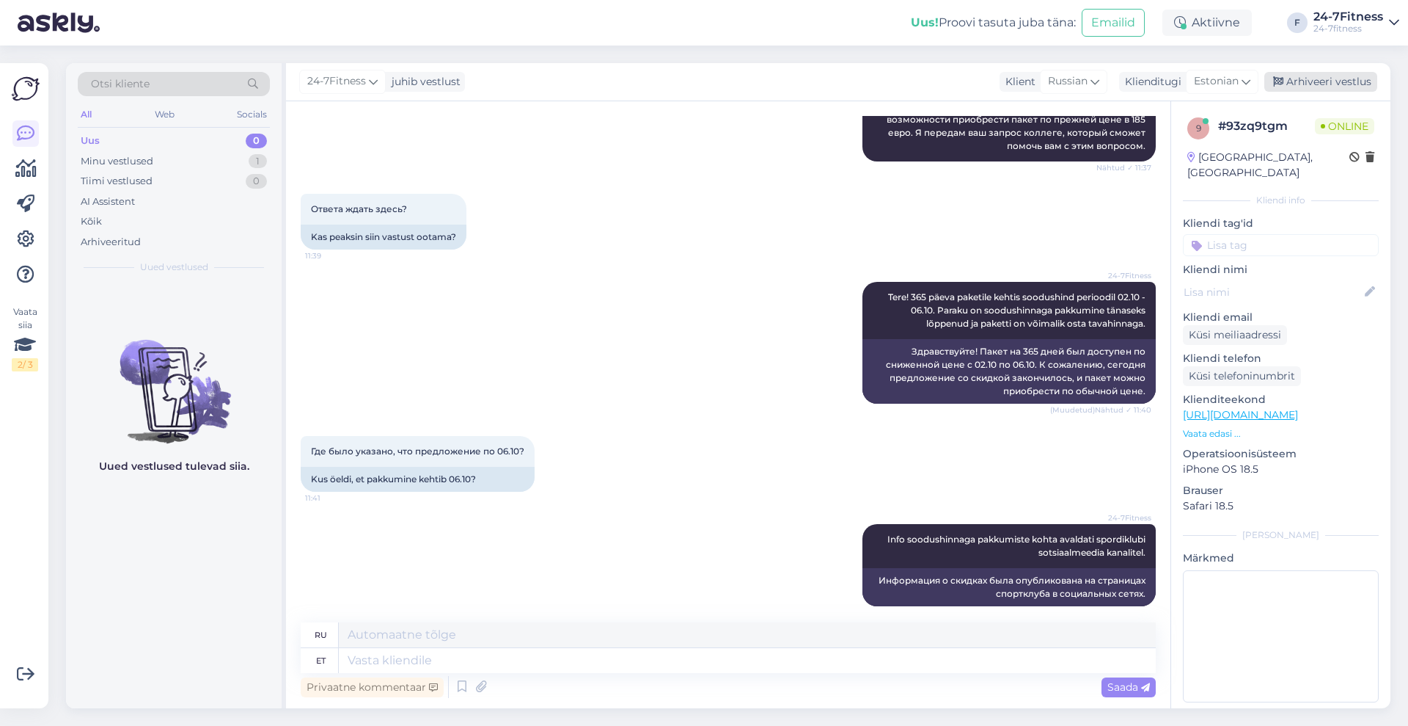
click at [1341, 82] on div "Arhiveeri vestlus" at bounding box center [1321, 82] width 113 height 20
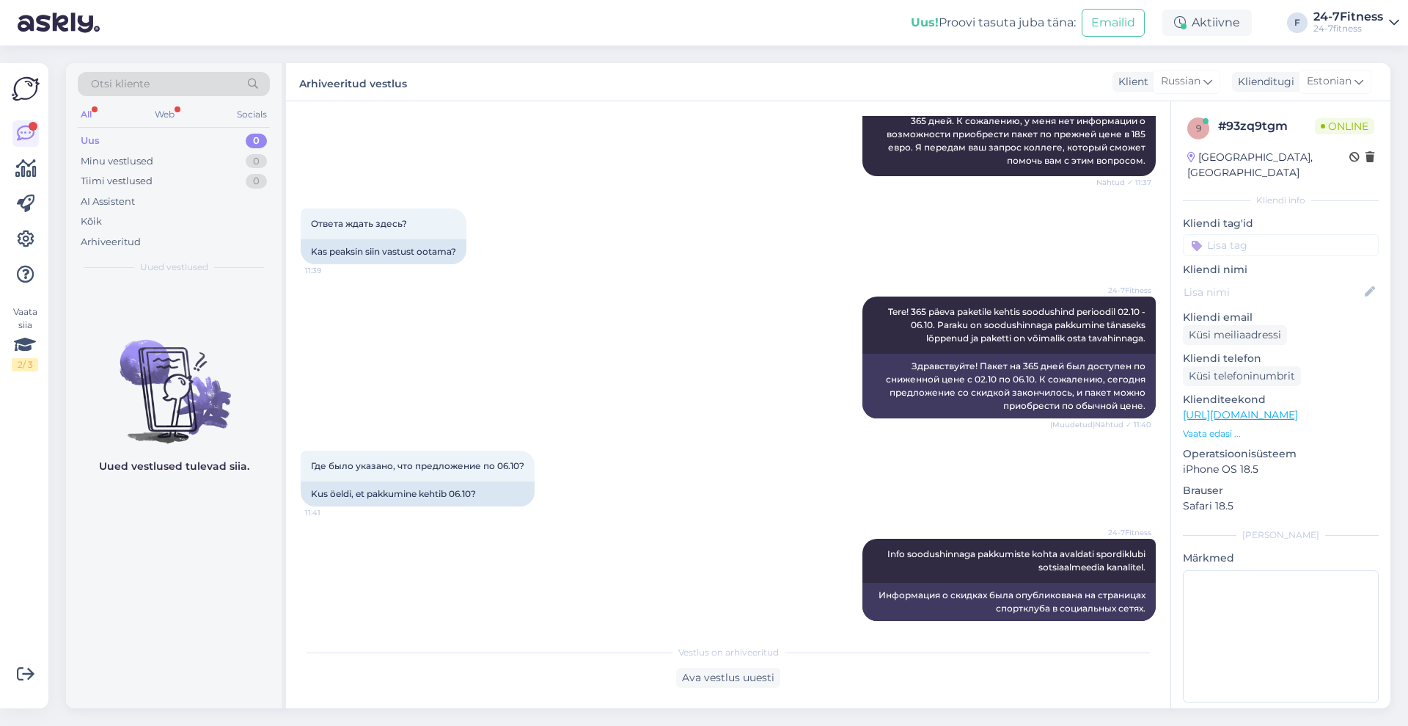
scroll to position [433, 0]
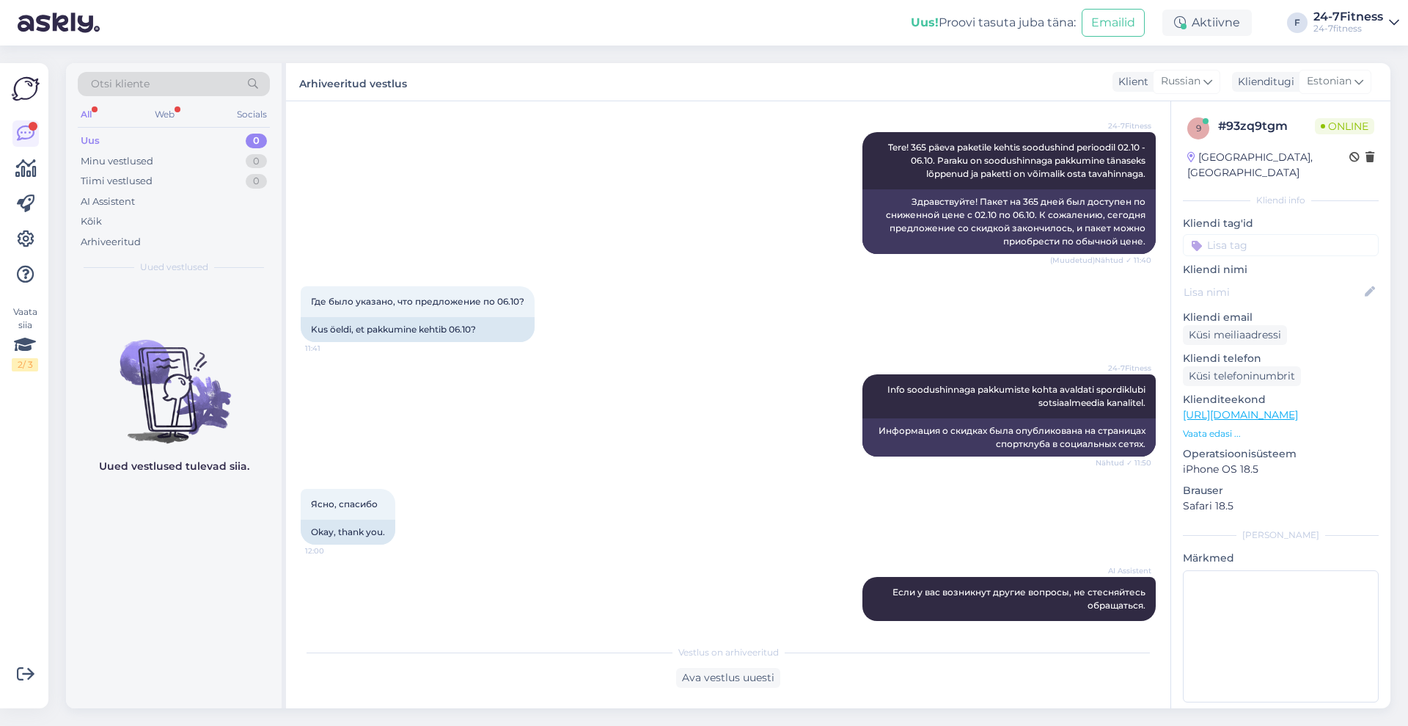
click at [125, 139] on div "Uus 0" at bounding box center [174, 141] width 192 height 21
